Goal: Book appointment/travel/reservation

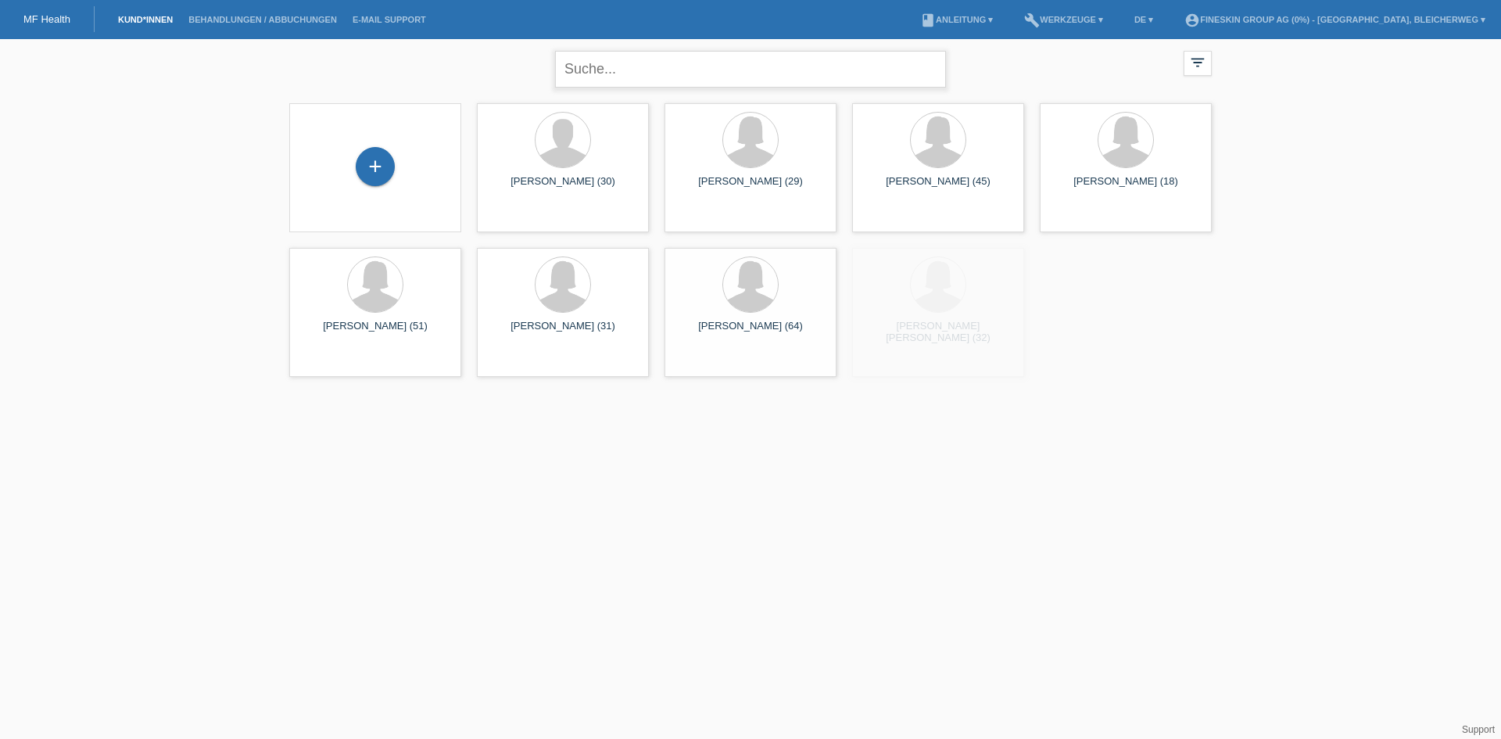
click at [633, 67] on input "text" at bounding box center [750, 69] width 391 height 37
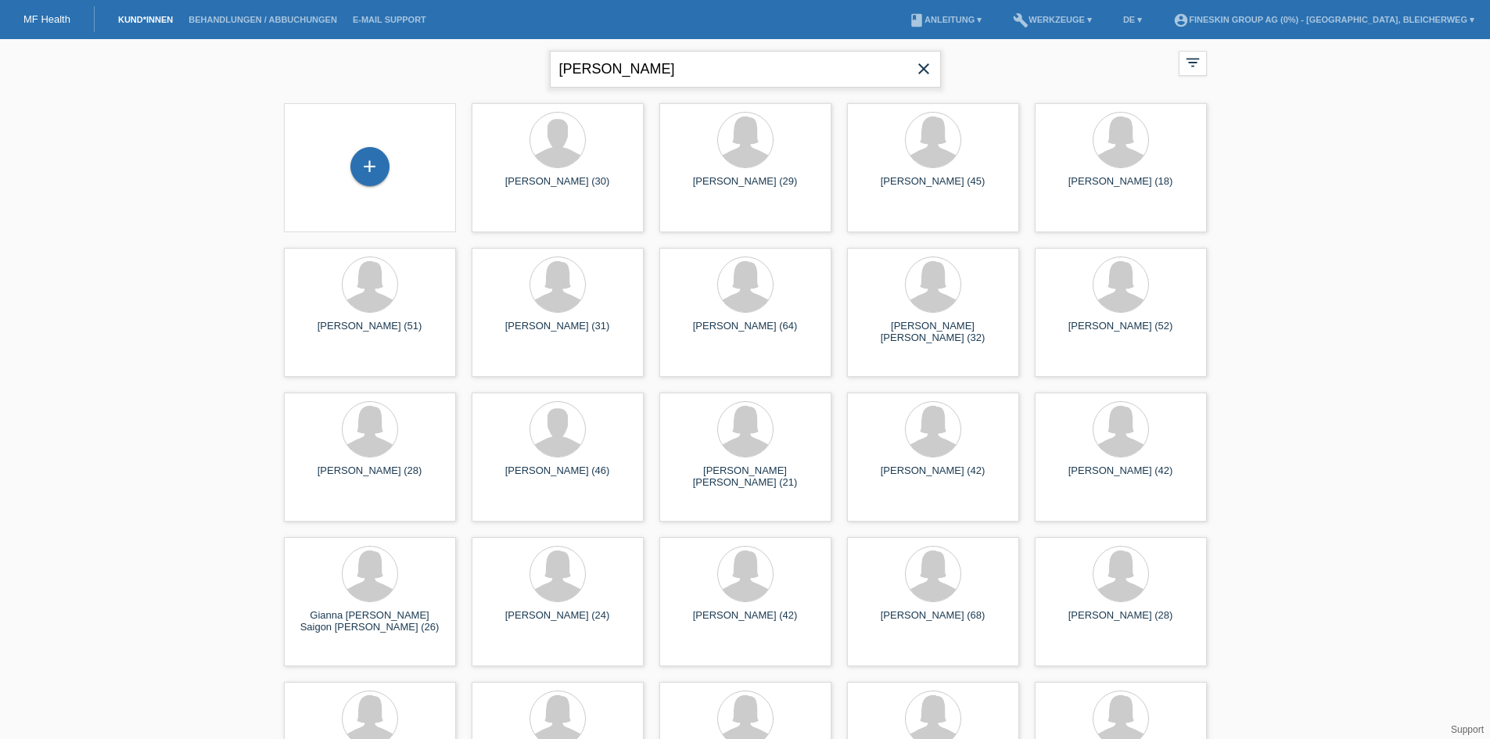
type input "radmila marti"
click at [714, 63] on input "[PERSON_NAME]" at bounding box center [745, 69] width 391 height 37
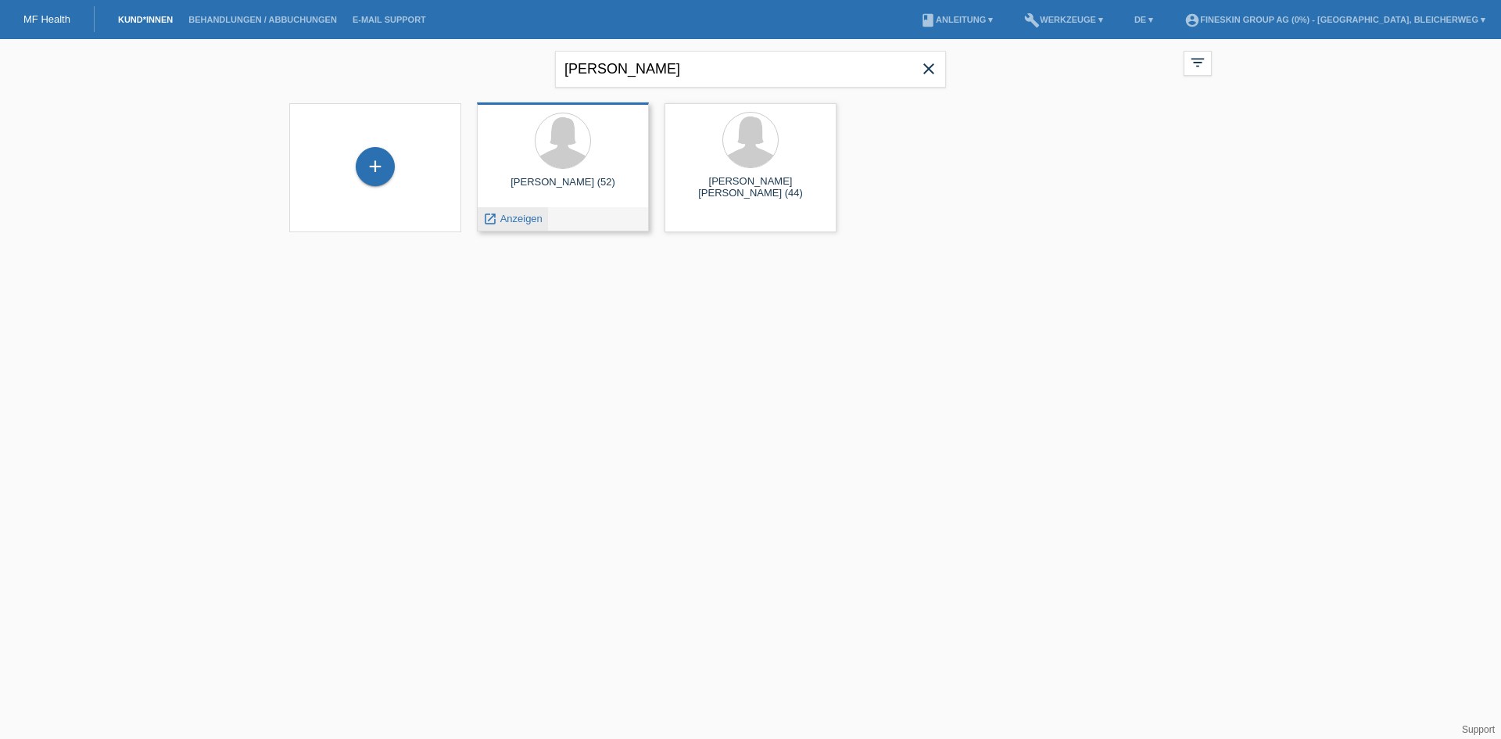
click at [522, 221] on span "Anzeigen" at bounding box center [521, 219] width 42 height 12
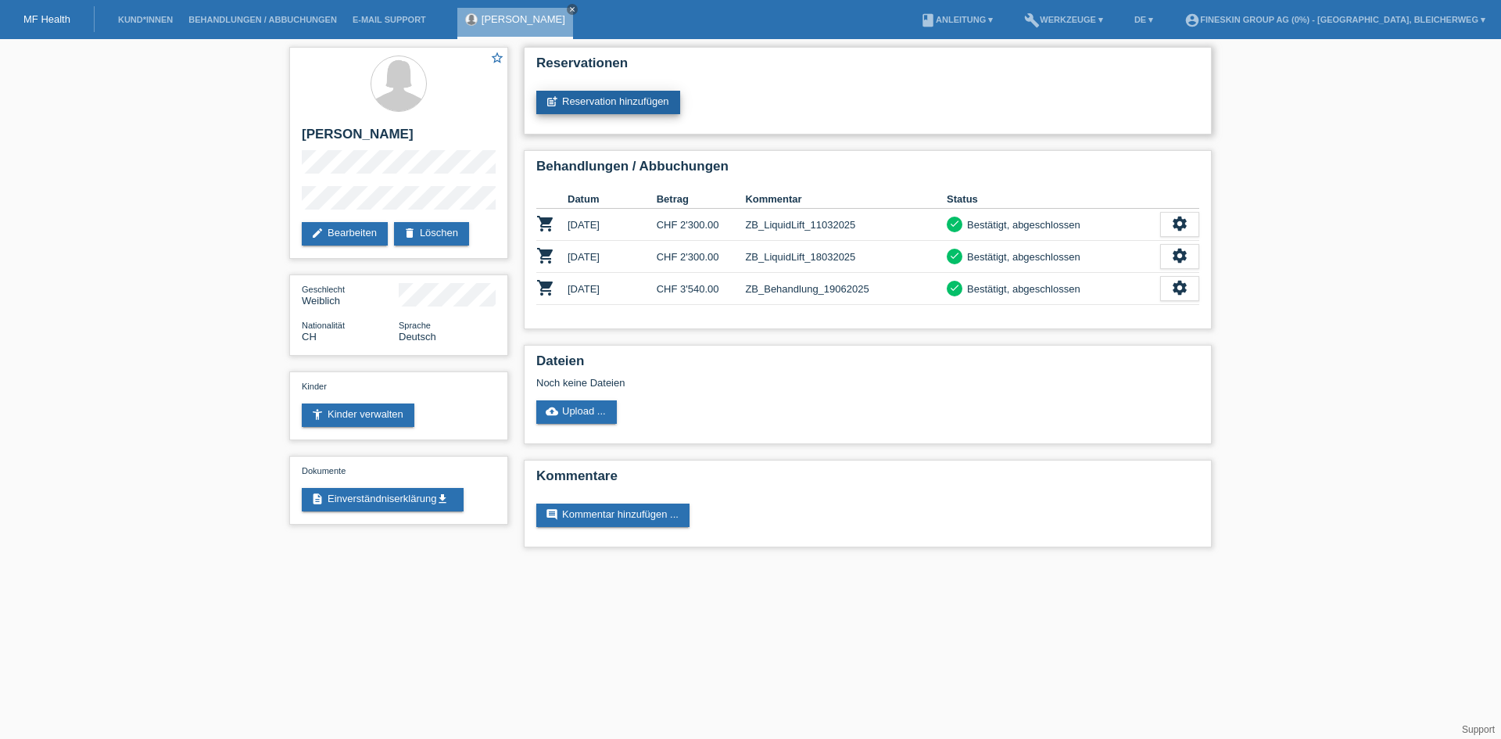
click at [631, 103] on link "post_add Reservation hinzufügen" at bounding box center [608, 102] width 144 height 23
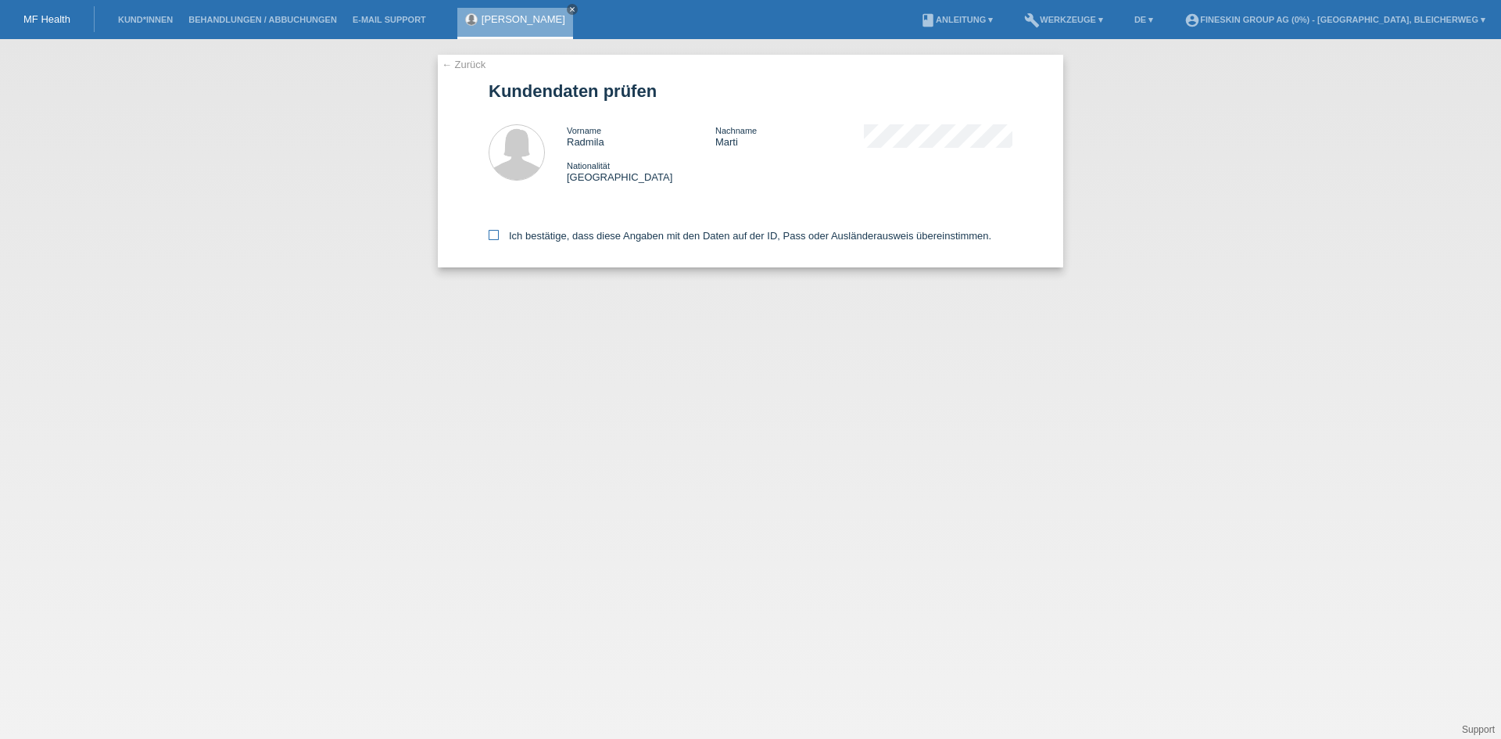
click at [496, 240] on icon at bounding box center [494, 235] width 10 height 10
click at [496, 240] on input "Ich bestätige, dass diese Angaben mit den Daten auf der ID, Pass oder Ausländer…" at bounding box center [494, 235] width 10 height 10
checkbox input "true"
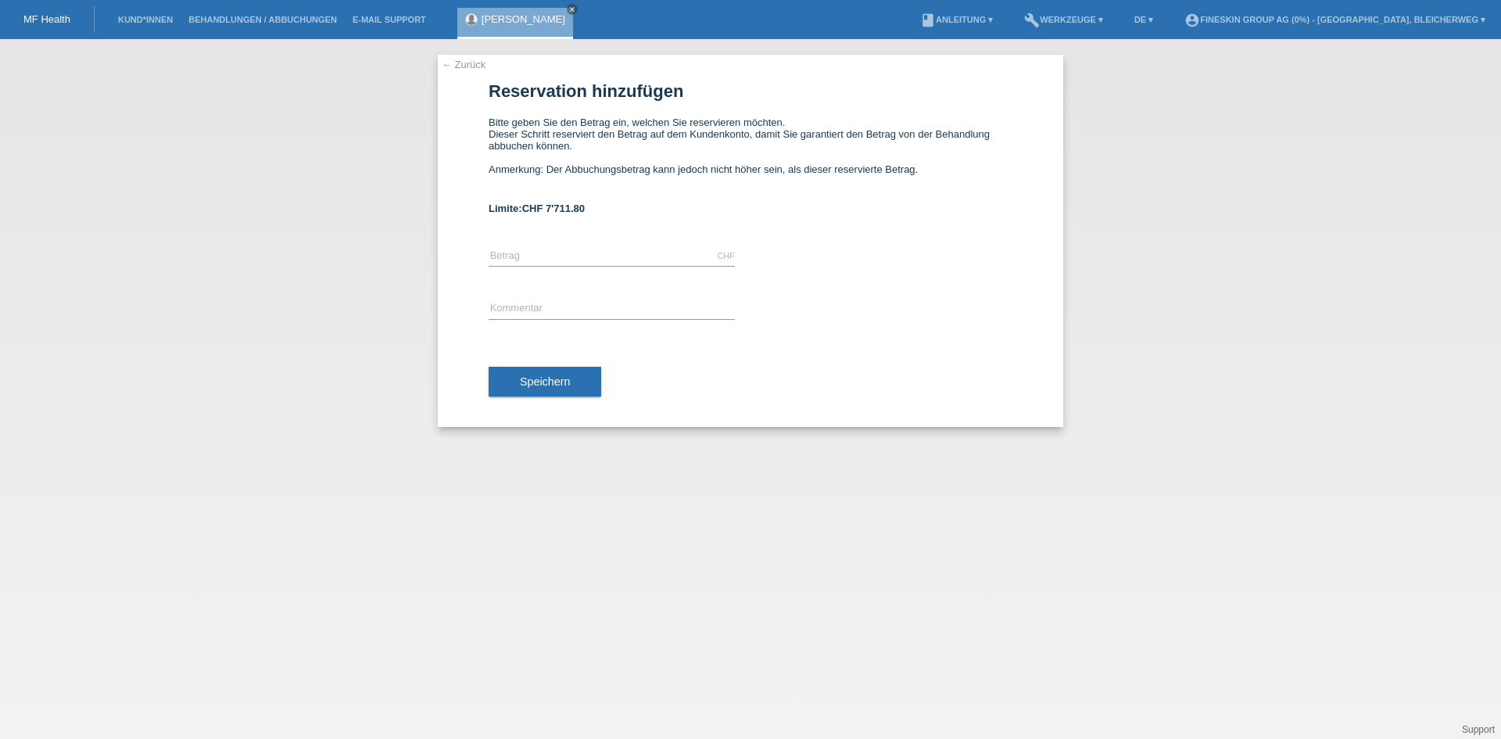
click at [586, 243] on div "CHF error Betrag" at bounding box center [612, 256] width 246 height 53
click at [577, 253] on input "text" at bounding box center [612, 256] width 246 height 20
type input "2000.00"
click at [526, 299] on div "error Kommentar" at bounding box center [612, 309] width 246 height 53
click at [530, 302] on input "text" at bounding box center [612, 309] width 246 height 20
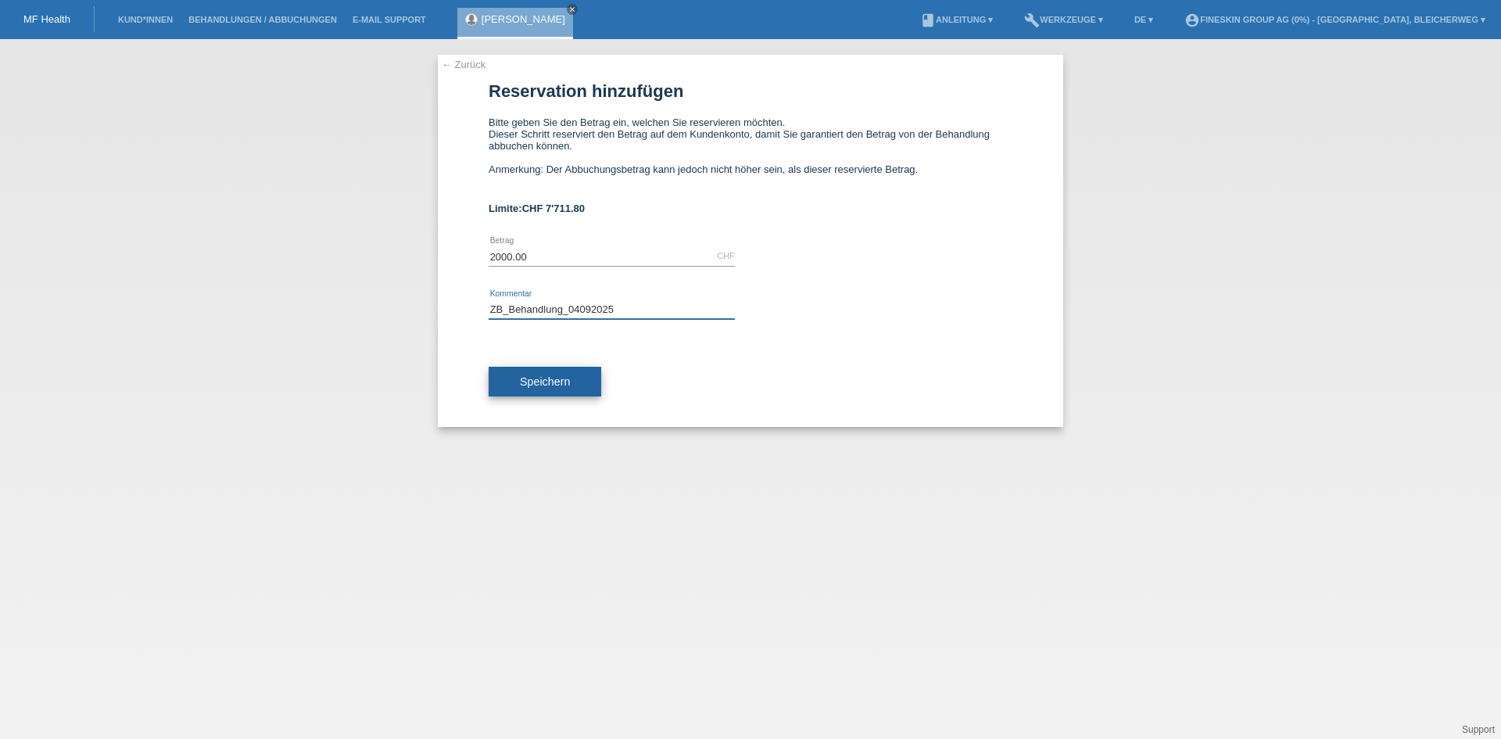
type input "ZB_Behandlung_04092025"
click at [536, 391] on button "Speichern" at bounding box center [545, 382] width 113 height 30
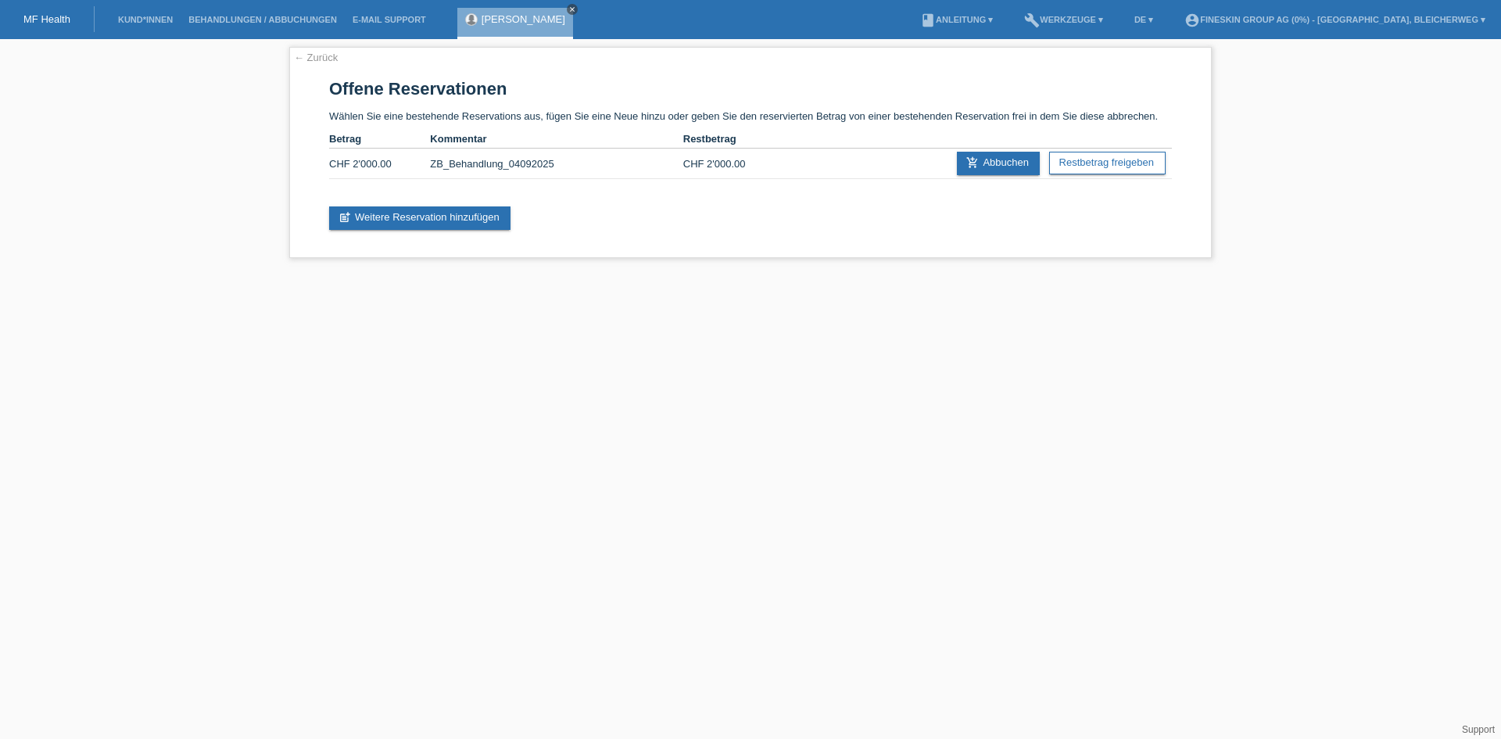
click at [568, 9] on icon "close" at bounding box center [572, 9] width 8 height 8
click at [30, 13] on link "MF Health" at bounding box center [46, 19] width 47 height 12
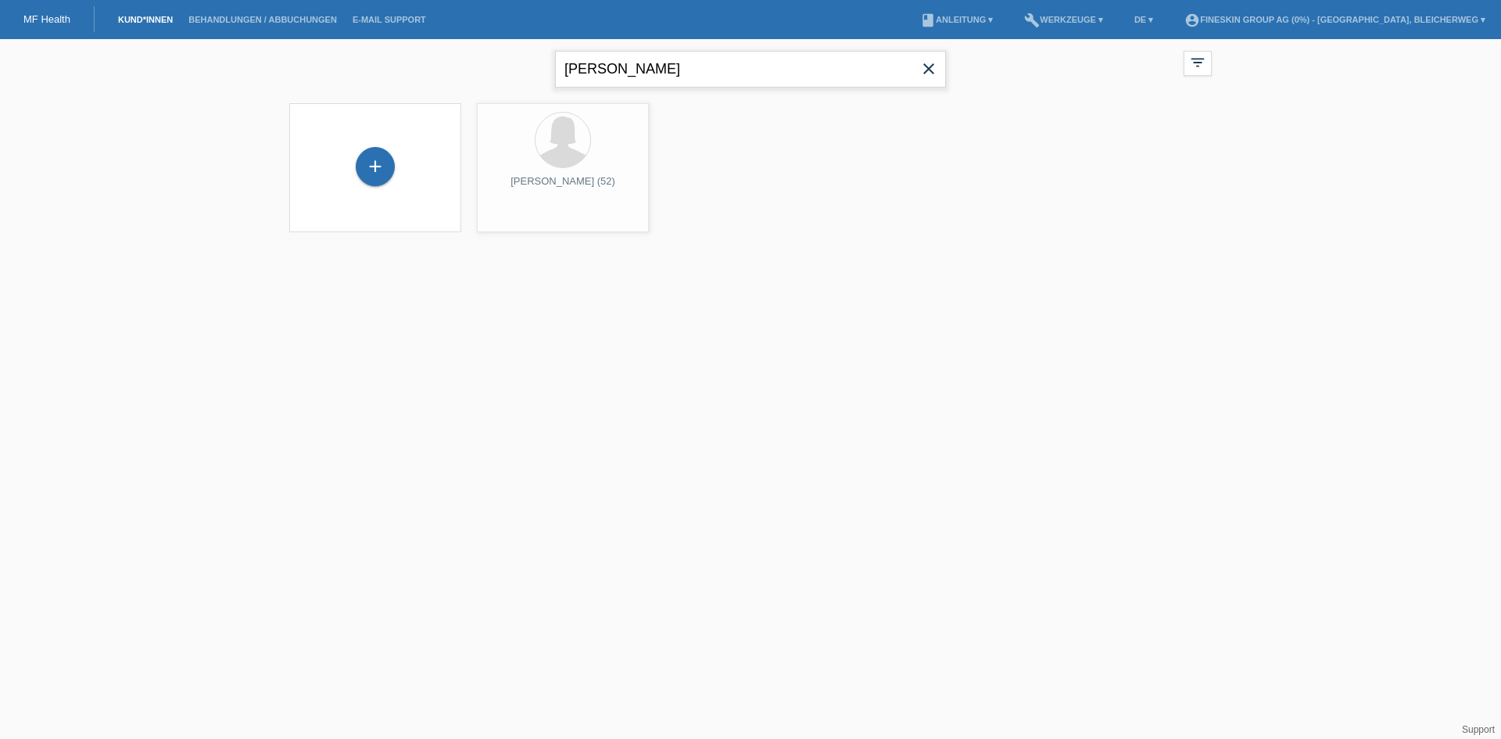
drag, startPoint x: 692, startPoint y: 77, endPoint x: 213, endPoint y: 72, distance: 479.3
click at [210, 56] on div "[PERSON_NAME] close filter_list view_module Alle Kund*innen anzeigen star Marki…" at bounding box center [750, 145] width 1501 height 213
type input "theis"
click at [520, 217] on span "Anzeigen" at bounding box center [521, 219] width 42 height 12
